Goal: Information Seeking & Learning: Find specific fact

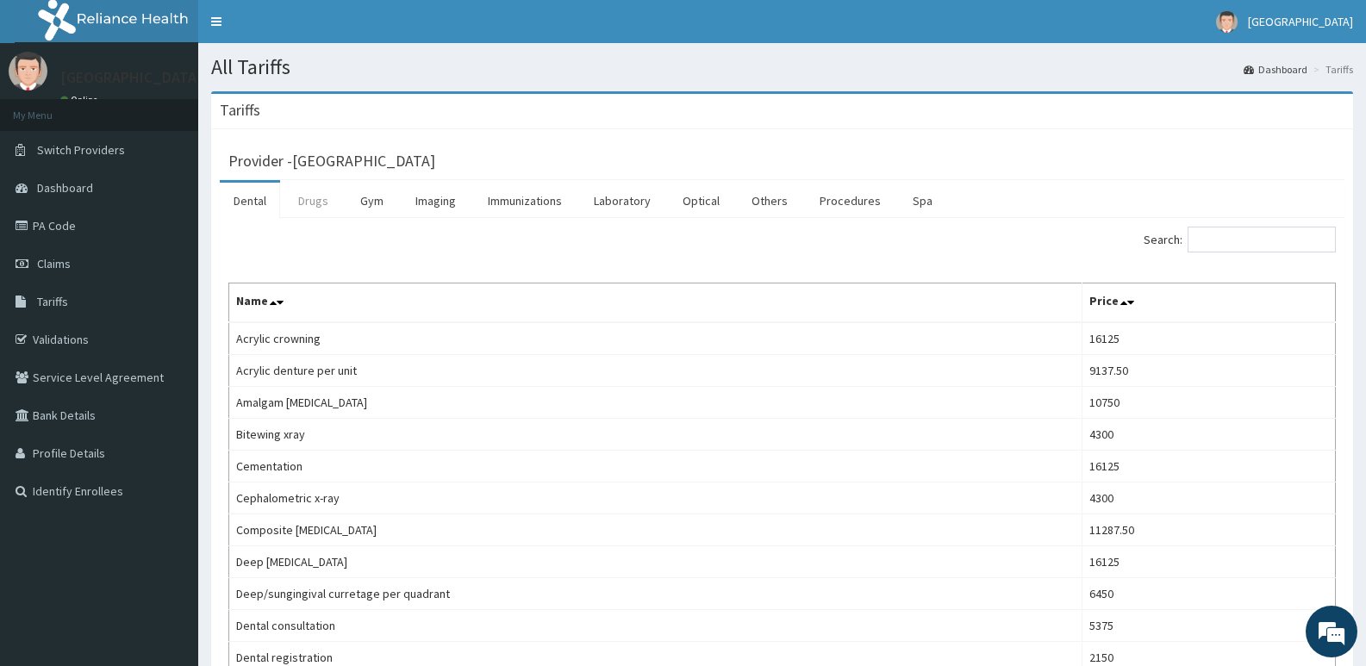
click at [315, 196] on link "Drugs" at bounding box center [313, 201] width 58 height 36
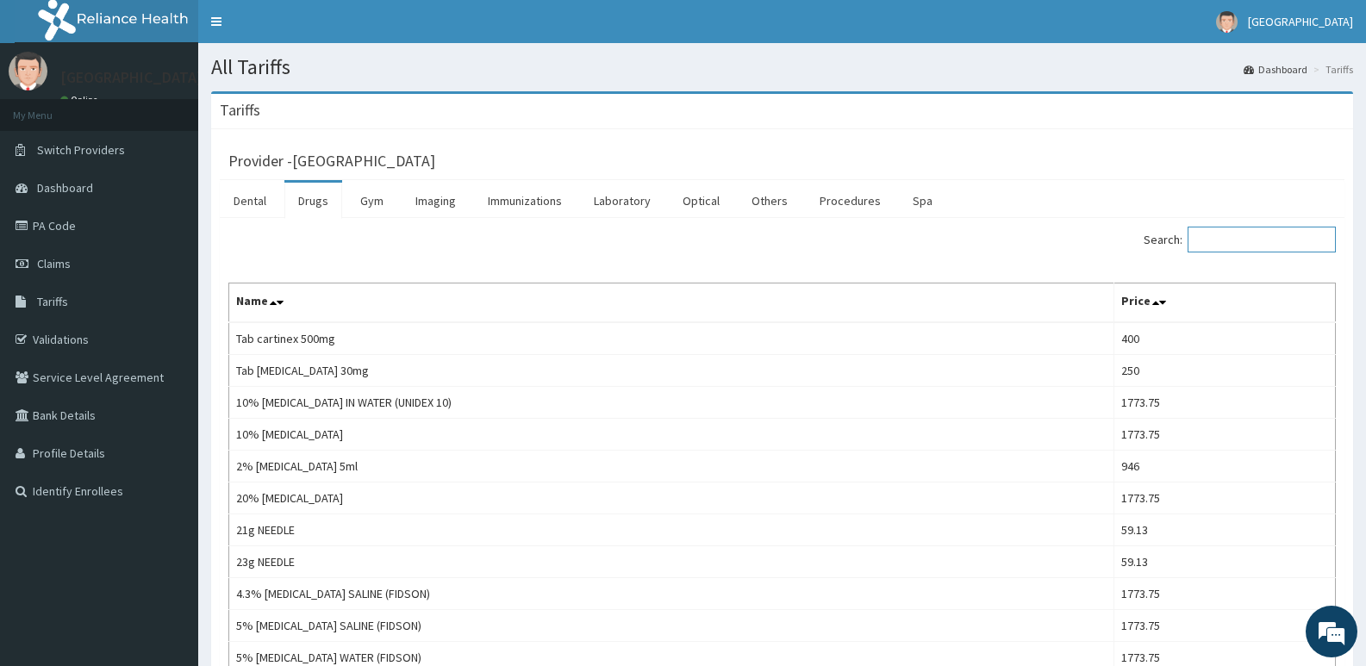
click at [1264, 242] on input "Search:" at bounding box center [1261, 240] width 148 height 26
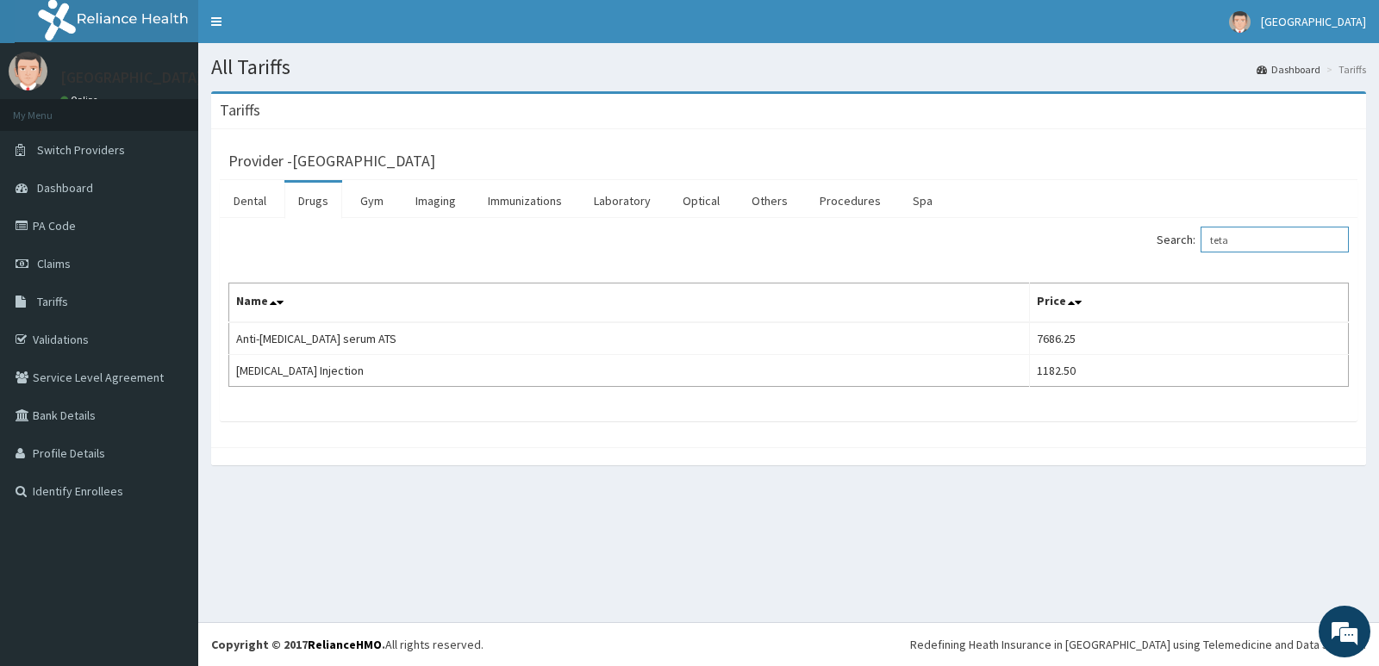
type input "teta"
click at [50, 231] on link "PA Code" at bounding box center [99, 226] width 198 height 38
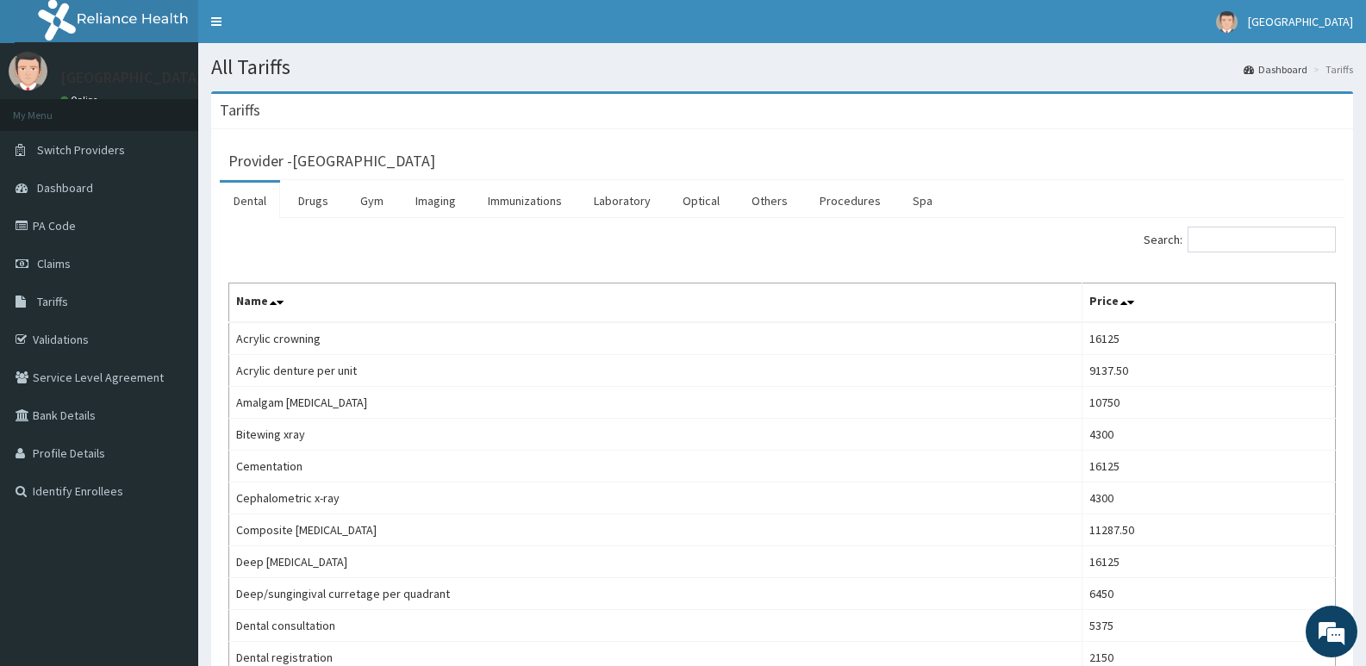
click at [310, 193] on link "Drugs" at bounding box center [313, 201] width 58 height 36
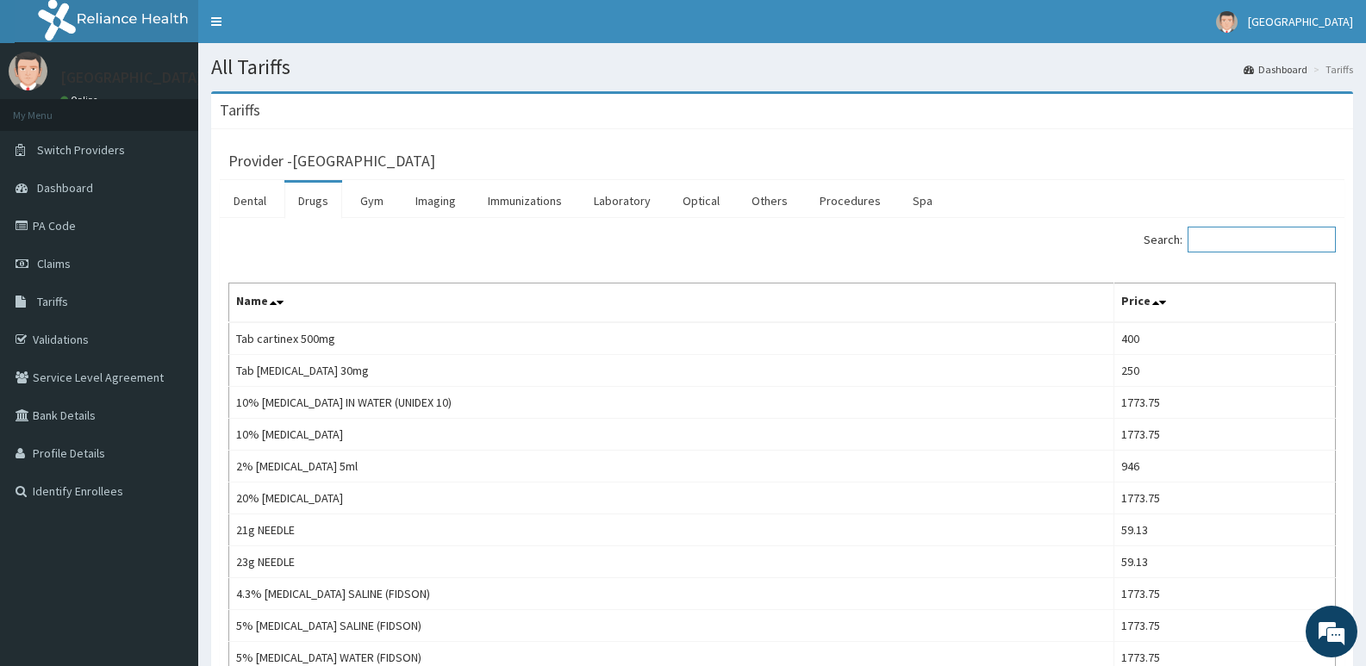
click at [1245, 237] on input "Search:" at bounding box center [1261, 240] width 148 height 26
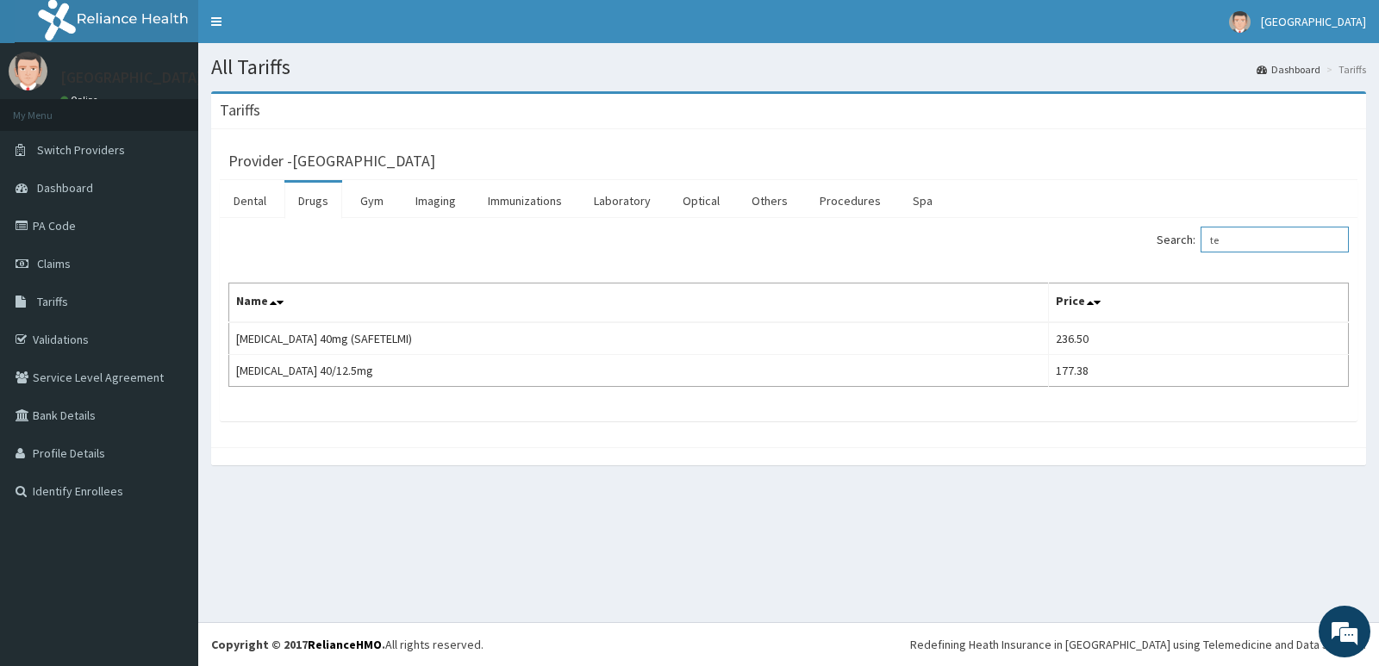
type input "t"
type input "a"
type input "t"
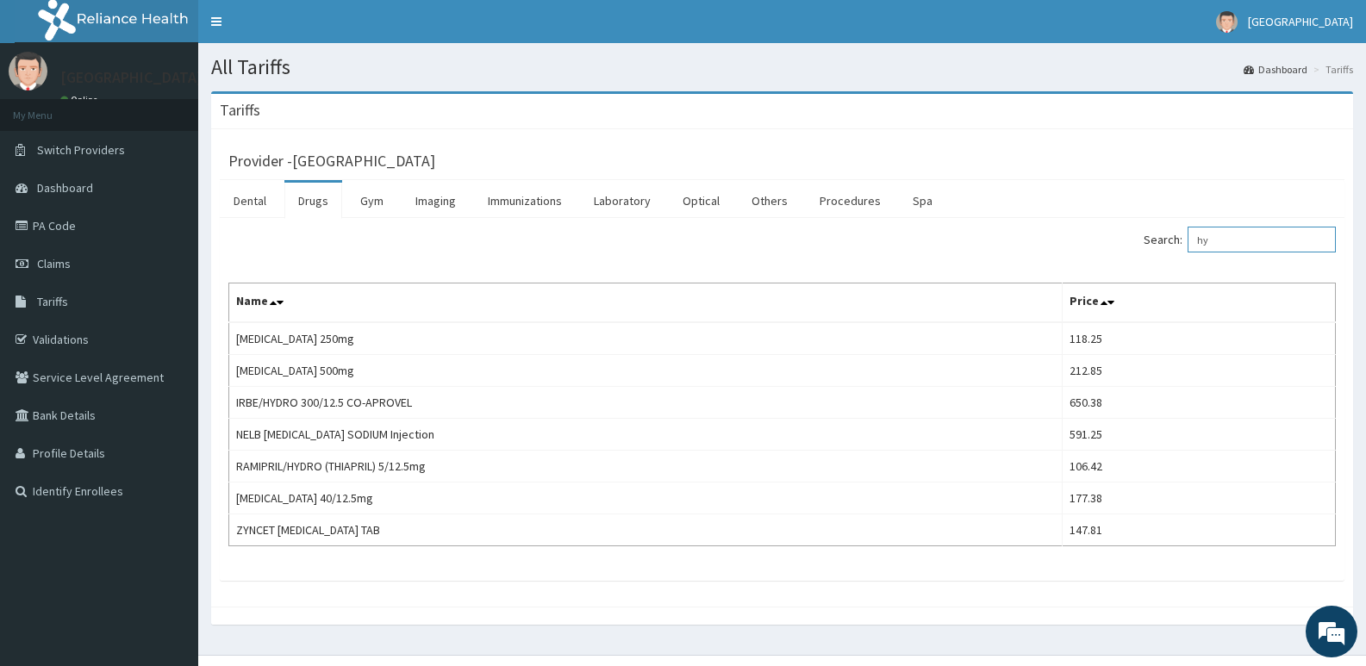
type input "h"
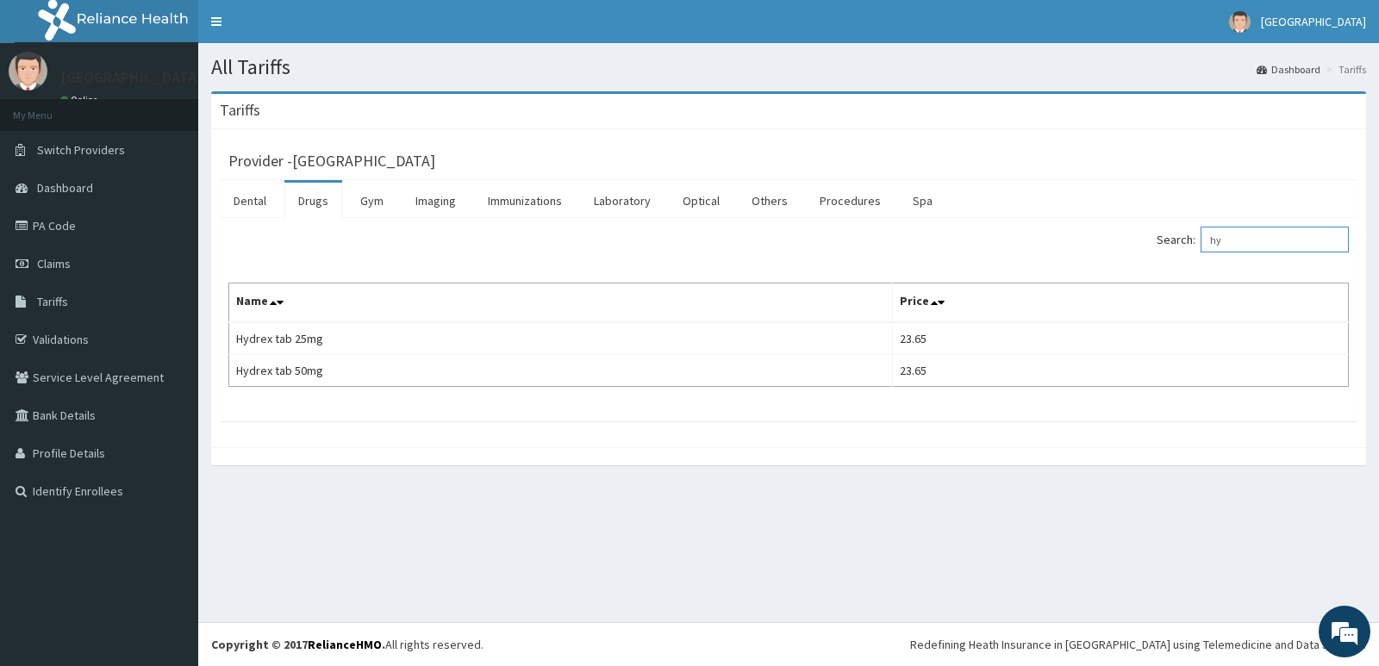
type input "h"
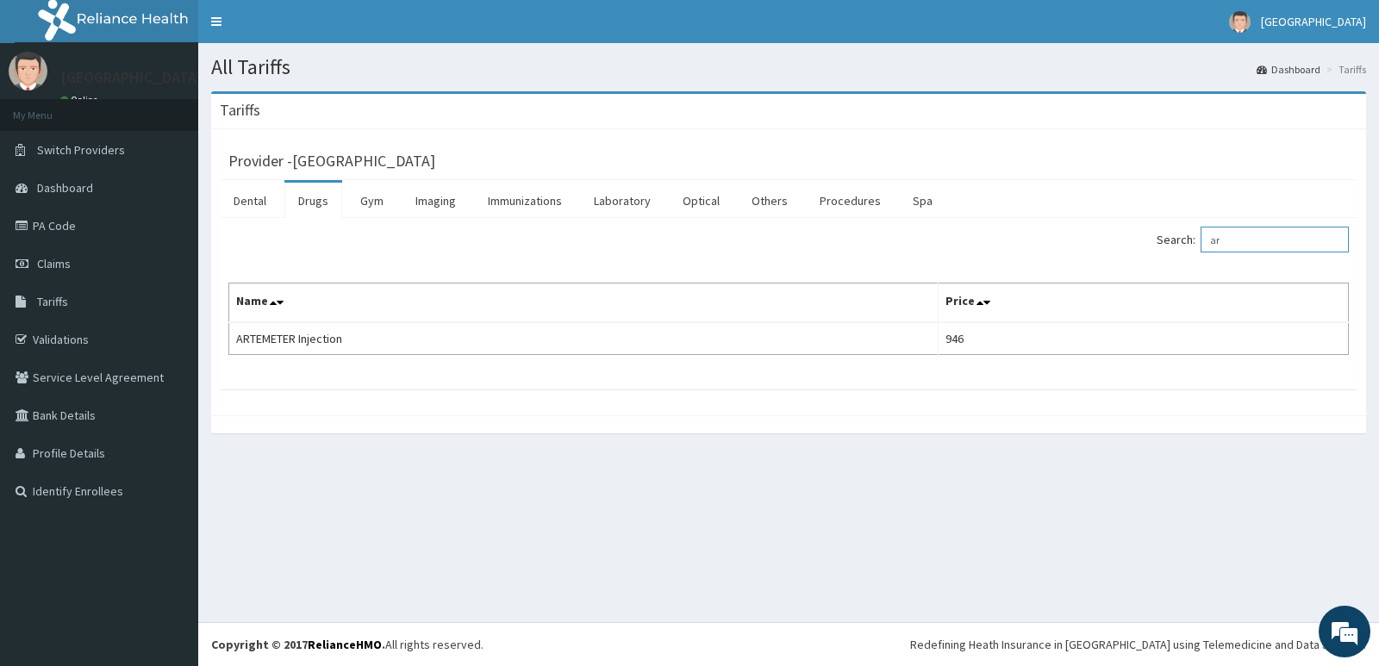
type input "a"
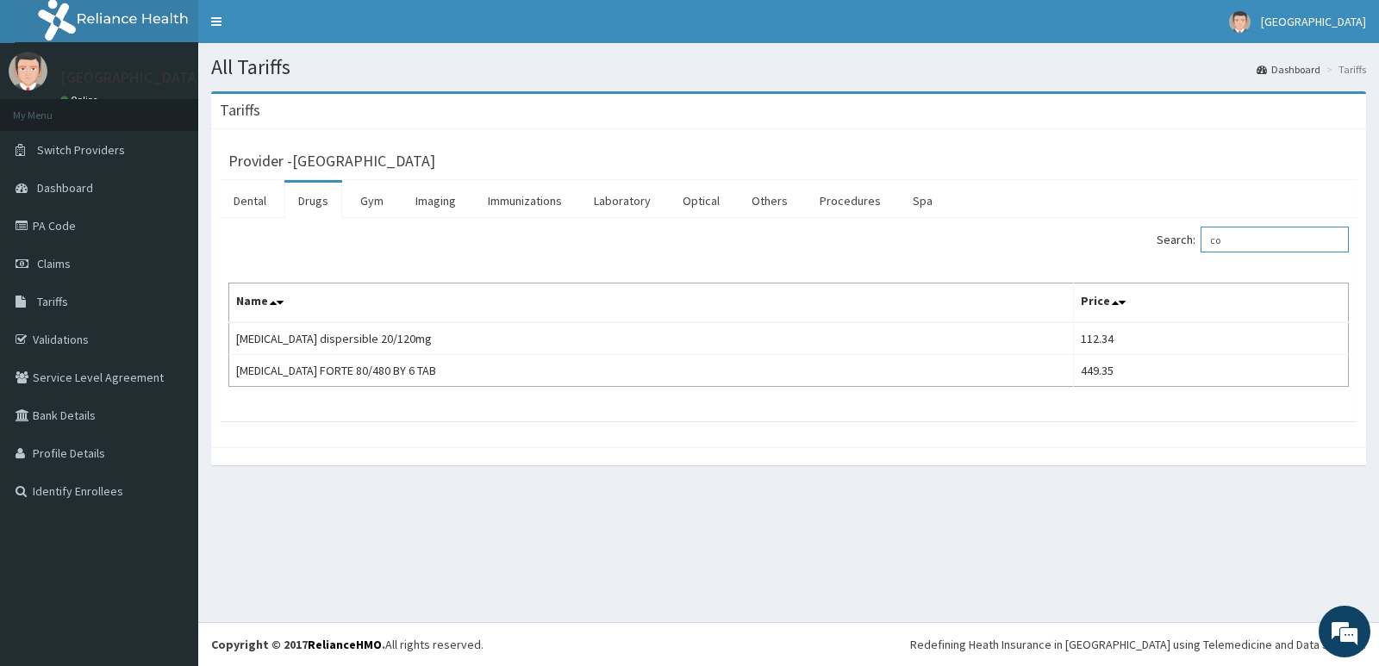
type input "c"
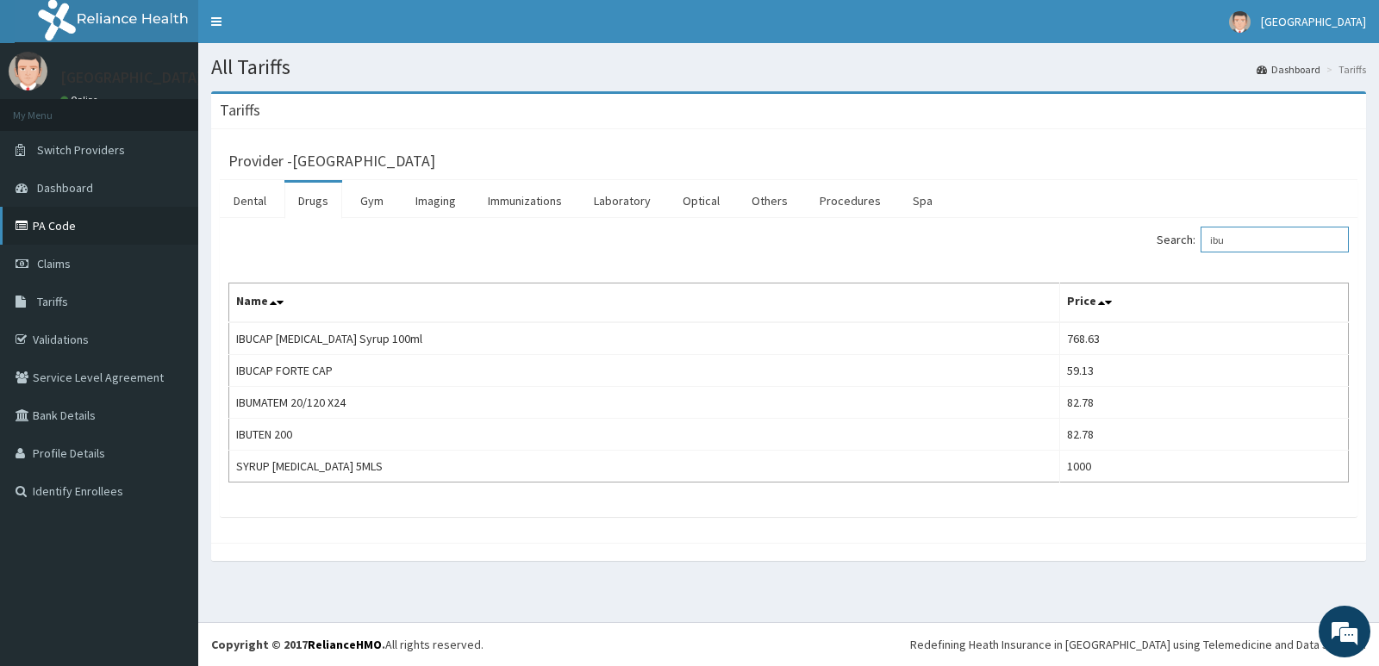
type input "ibu"
click at [27, 223] on icon at bounding box center [24, 226] width 17 height 12
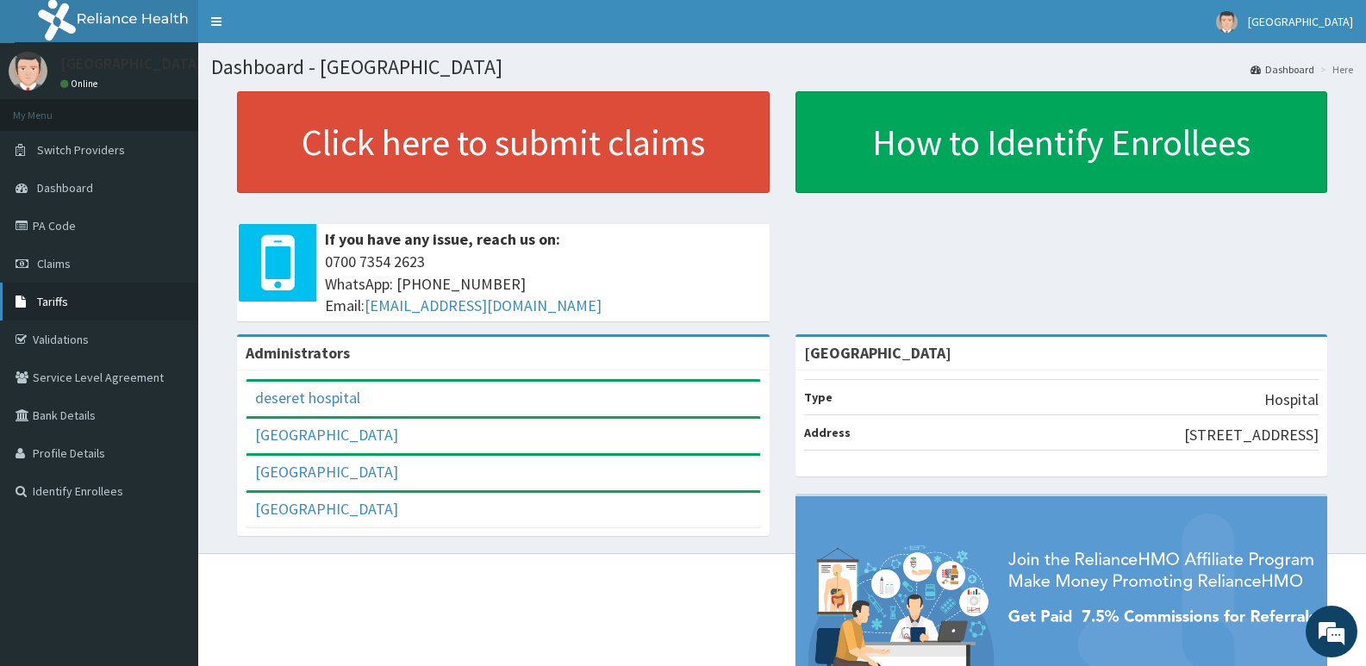
click at [79, 293] on link "Tariffs" at bounding box center [99, 302] width 198 height 38
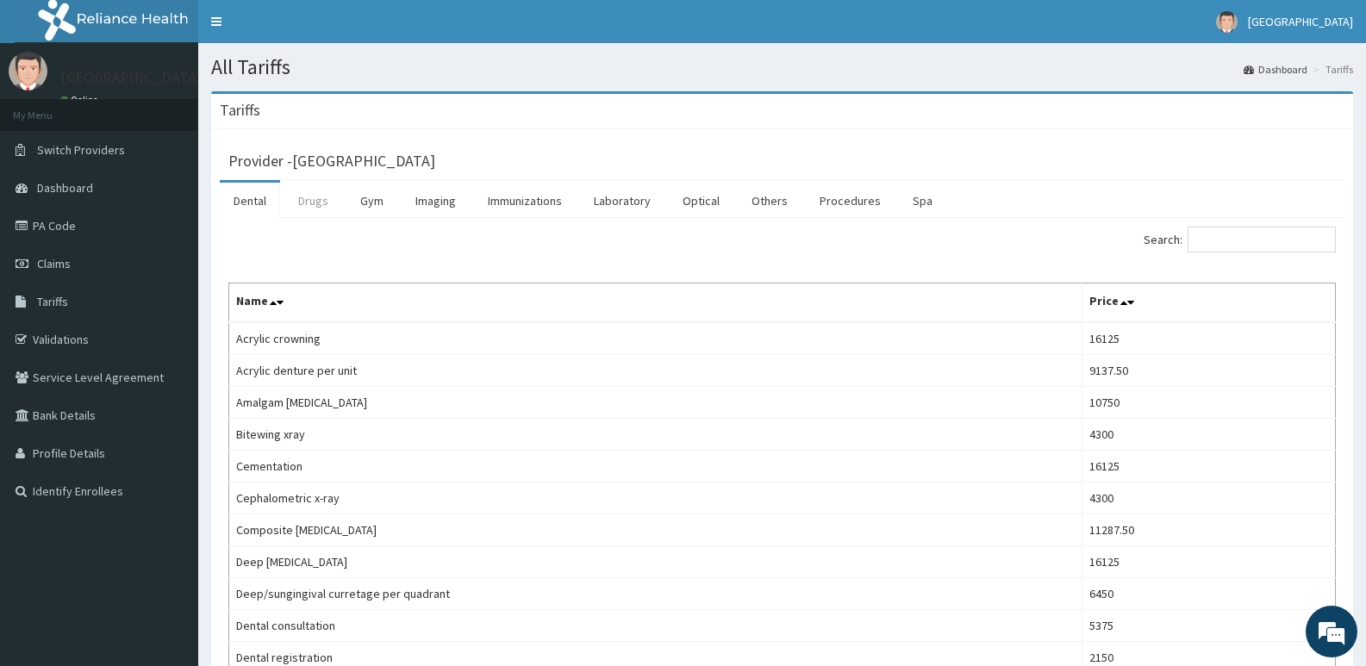
click at [325, 206] on link "Drugs" at bounding box center [313, 201] width 58 height 36
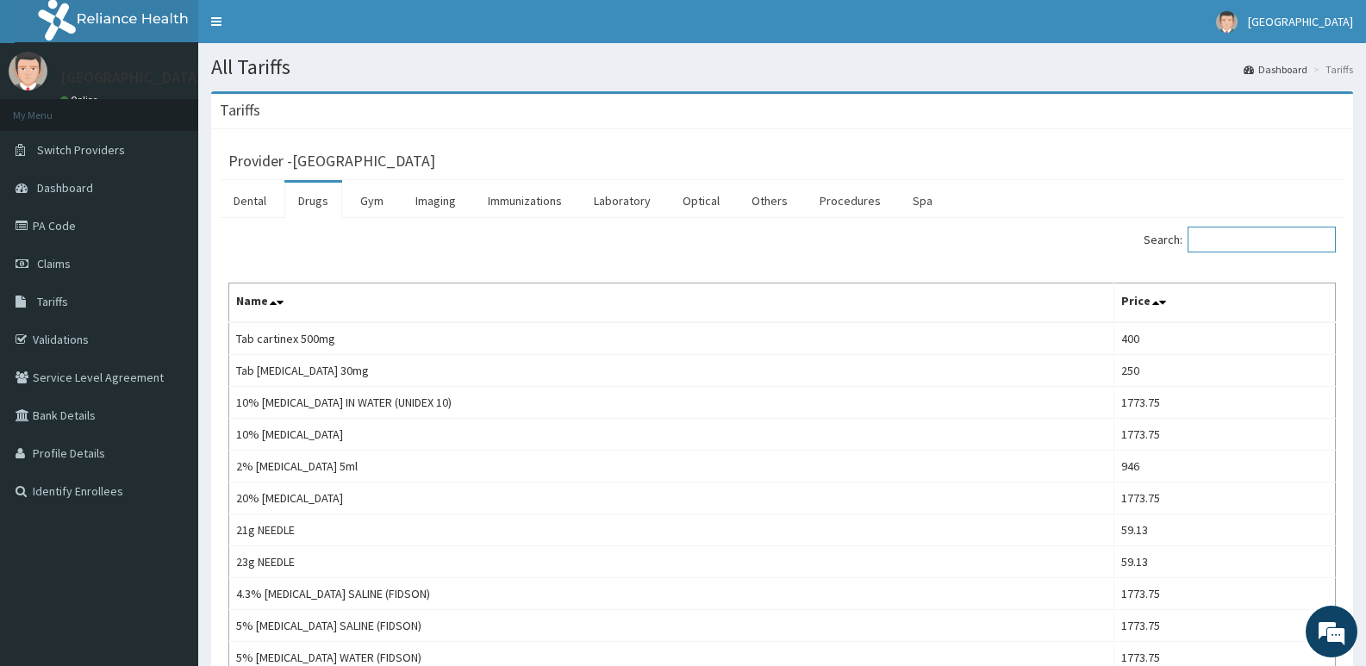
click at [1254, 246] on input "Search:" at bounding box center [1261, 240] width 148 height 26
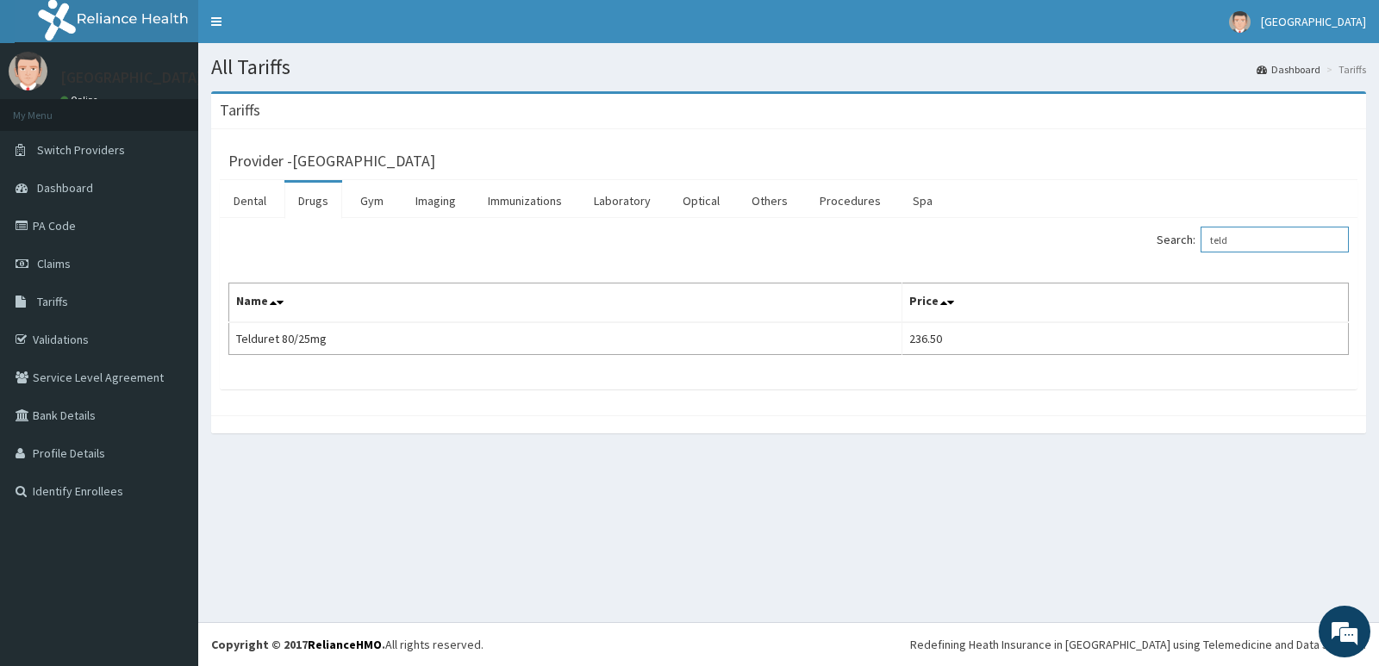
type input "teld"
